Goal: Task Accomplishment & Management: Manage account settings

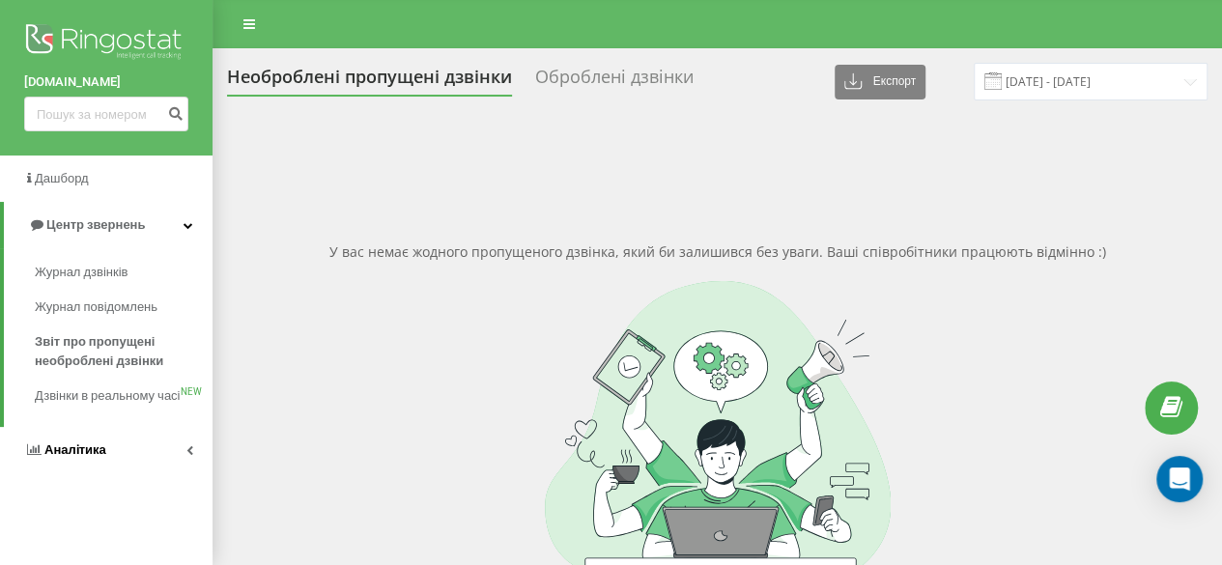
click at [57, 457] on span "Аналiтика" at bounding box center [75, 449] width 62 height 14
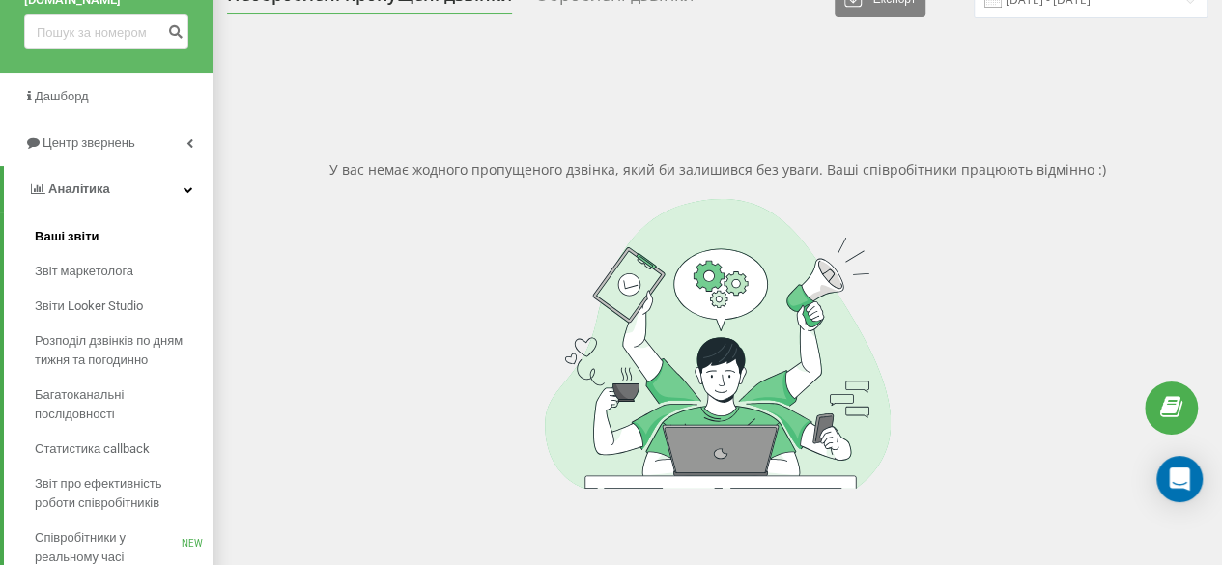
scroll to position [139, 0]
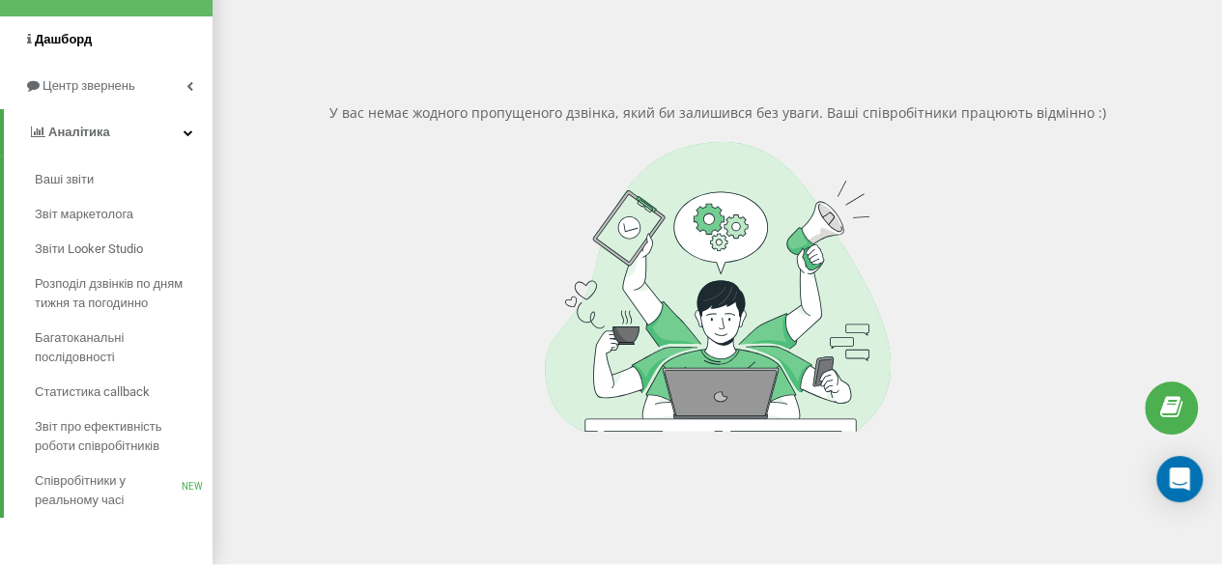
click at [65, 48] on span "Дашборд" at bounding box center [58, 39] width 68 height 19
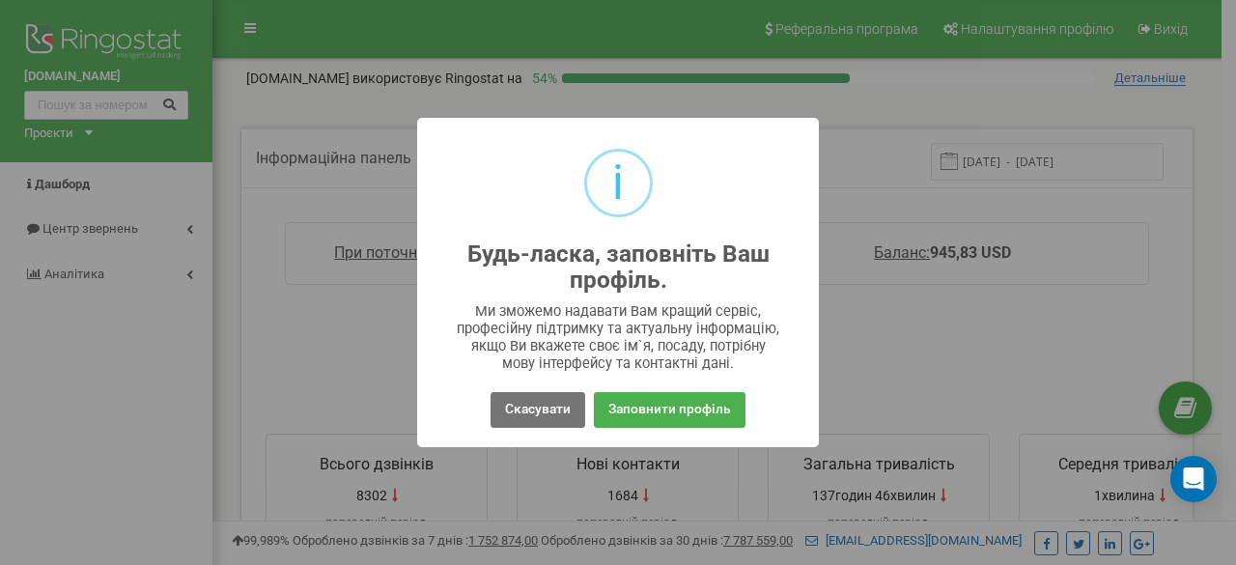
drag, startPoint x: 871, startPoint y: 289, endPoint x: 849, endPoint y: 271, distance: 28.2
click at [871, 289] on div "i Будь-ласка, заповніть Ваш профіль. × Ми зможемо надавати Вам кращий сервіс, п…" at bounding box center [618, 282] width 1236 height 565
drag, startPoint x: 699, startPoint y: 410, endPoint x: 764, endPoint y: 287, distance: 138.7
click at [764, 287] on div "i Будь-ласка, заповніть Ваш профіль. × Ми зможемо надавати Вам кращий сервіс, п…" at bounding box center [618, 282] width 402 height 329
click at [764, 287] on h2 "Будь-ласка, заповніть Ваш профіль." at bounding box center [619, 267] width 326 height 52
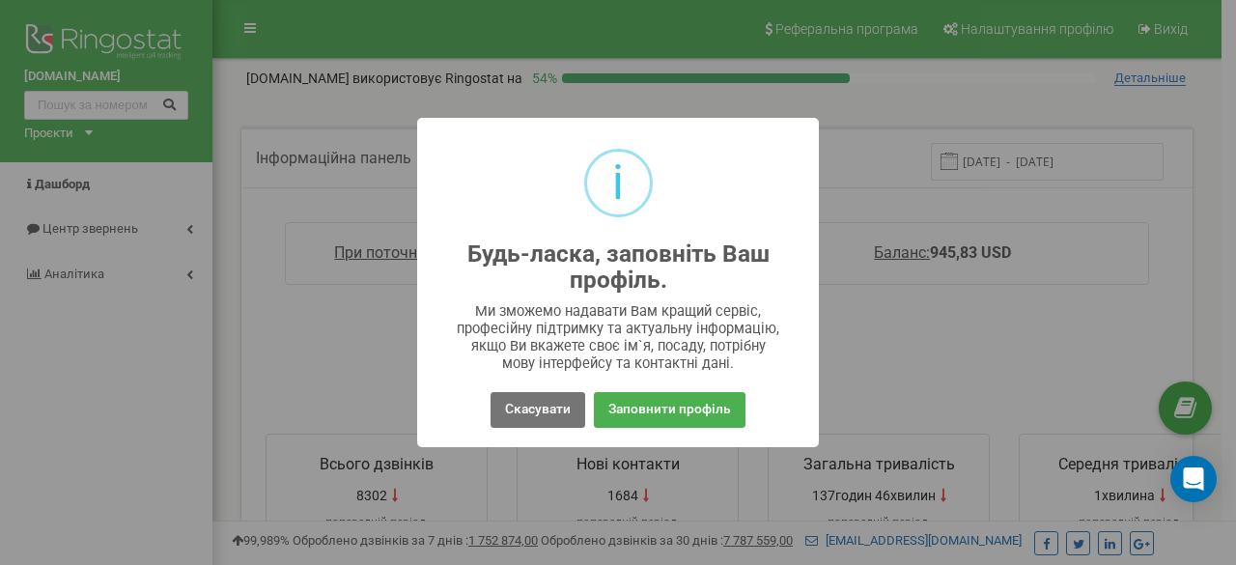
click at [1032, 200] on div "i Будь-ласка, заповніть Ваш профіль. × Ми зможемо надавати Вам кращий сервіс, п…" at bounding box center [618, 282] width 1236 height 565
drag, startPoint x: 876, startPoint y: 315, endPoint x: 860, endPoint y: 337, distance: 27.6
click at [873, 318] on div "i Будь-ласка, заповніть Ваш профіль. × Ми зможемо надавати Вам кращий сервіс, п…" at bounding box center [618, 282] width 1236 height 565
click at [720, 392] on button "Заповнити профіль" at bounding box center [670, 410] width 152 height 36
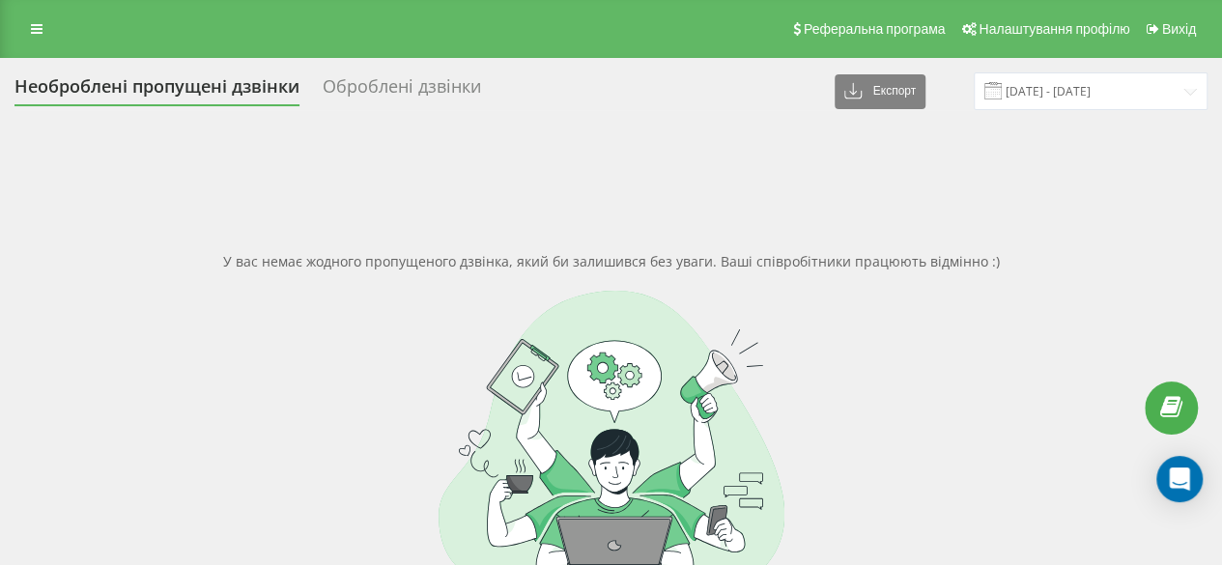
click at [1141, 295] on div at bounding box center [610, 436] width 1193 height 290
